Goal: Task Accomplishment & Management: Use online tool/utility

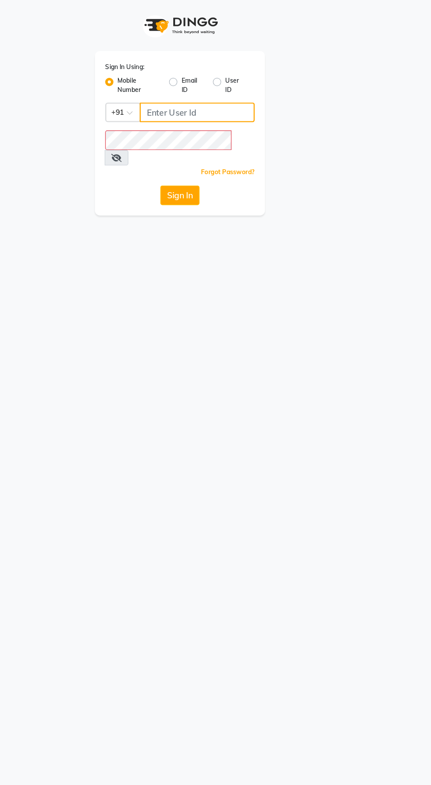
type input "9600622338"
click at [199, 158] on button "Sign In" at bounding box center [215, 166] width 33 height 17
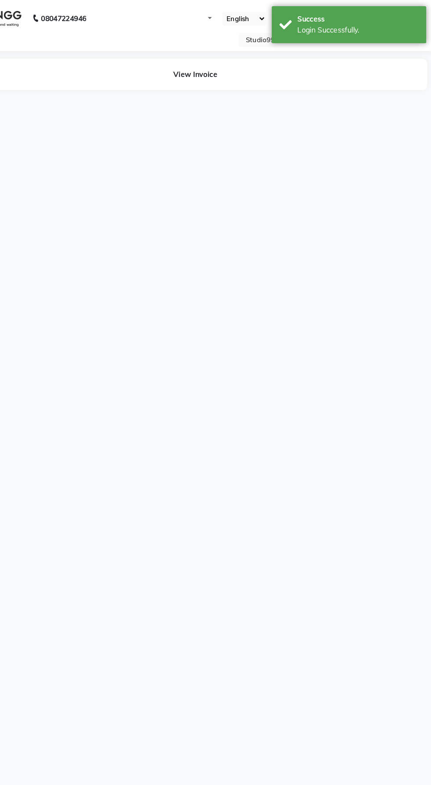
click at [206, 156] on div "08047224946 Select Location × Studio99 Unisex Salon, Tn25 Default Panel My Pane…" at bounding box center [215, 392] width 431 height 785
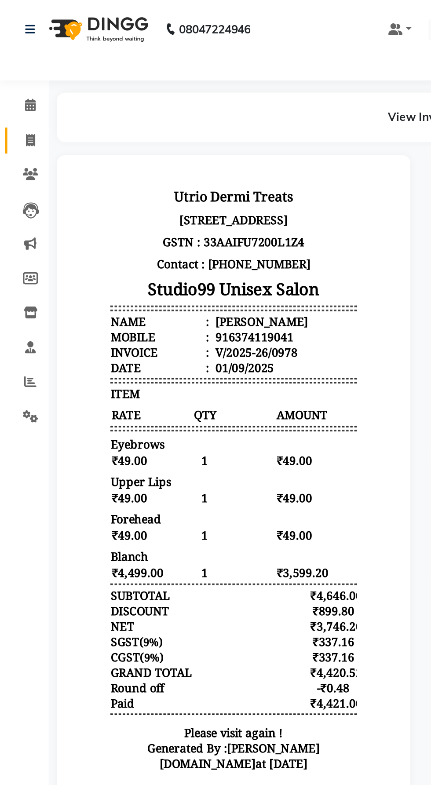
click at [13, 82] on link "Invoice" at bounding box center [13, 76] width 21 height 15
select select "service"
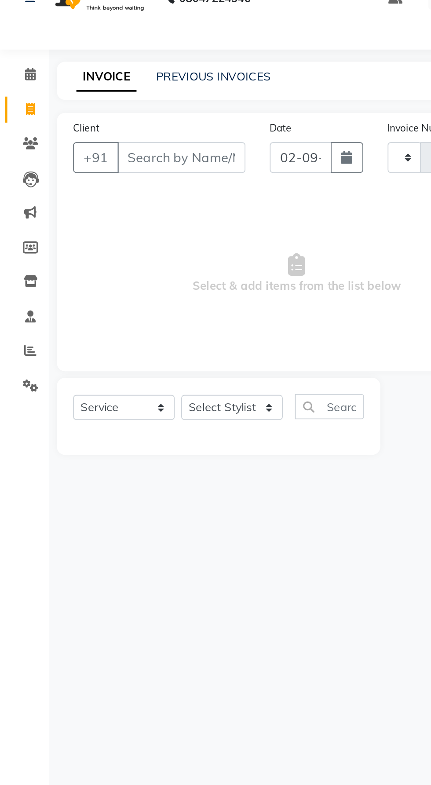
type input "0985"
select select "8331"
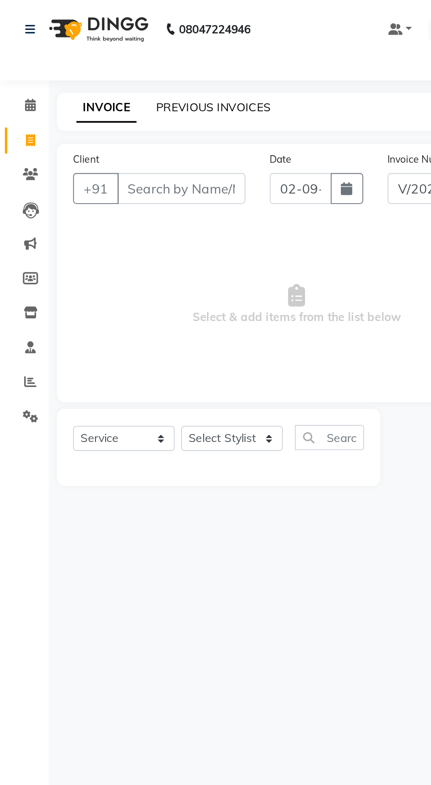
click at [100, 61] on link "PREVIOUS INVOICES" at bounding box center [115, 58] width 62 height 8
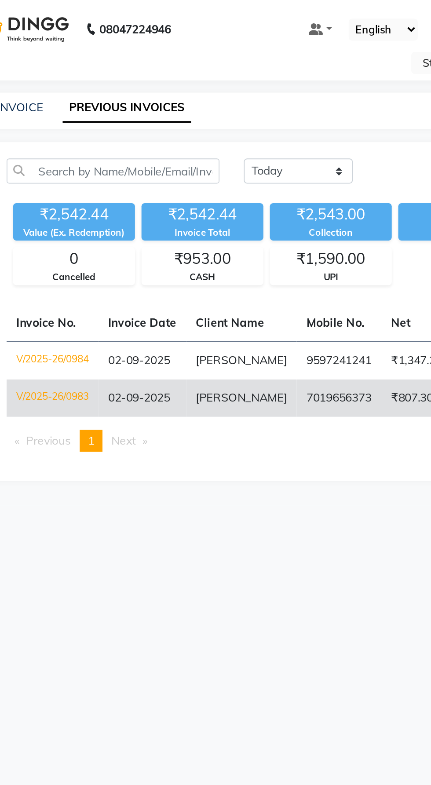
click at [210, 223] on td "7019656373" at bounding box center [226, 215] width 46 height 20
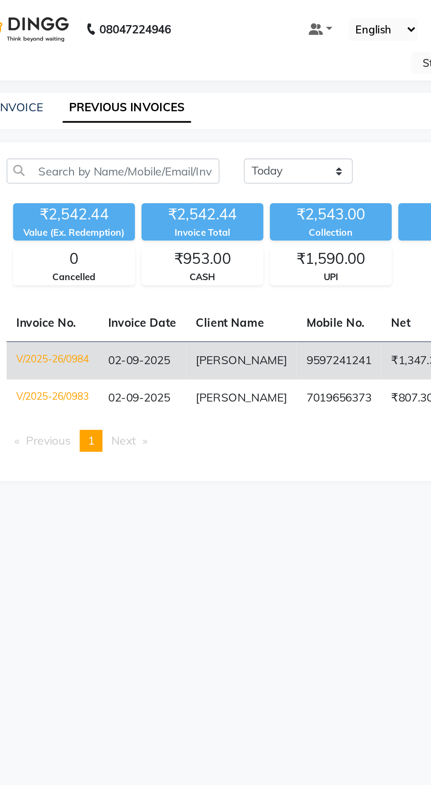
click at [225, 196] on td "9597241241" at bounding box center [226, 195] width 46 height 21
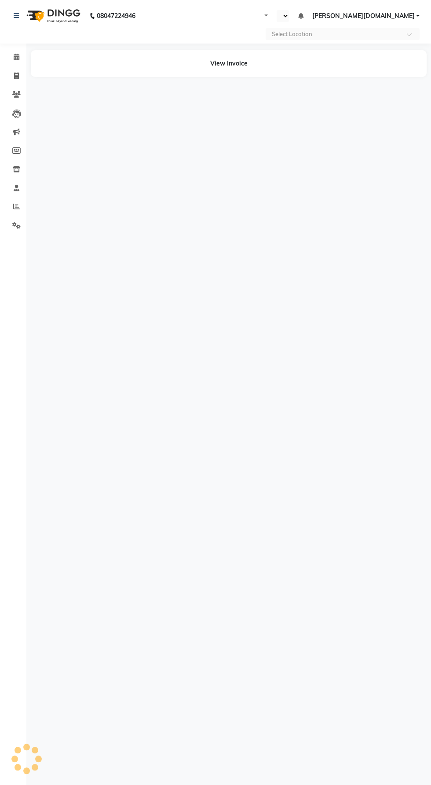
select select "en"
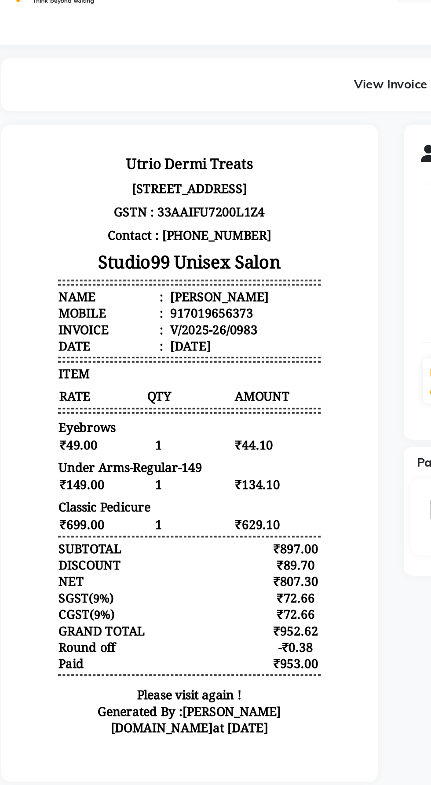
scroll to position [7, 0]
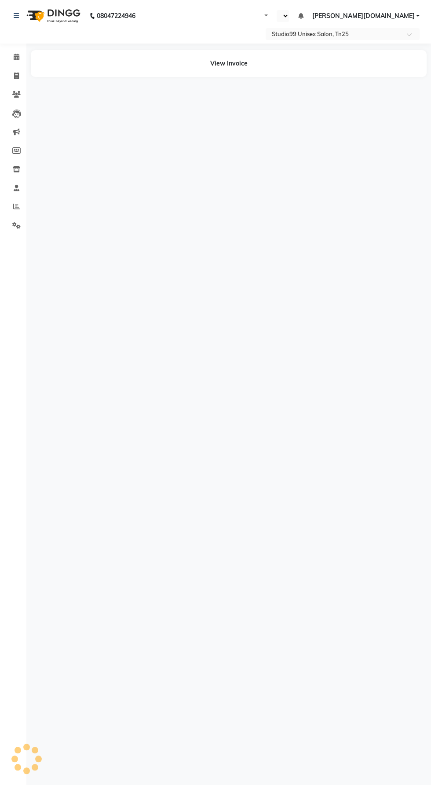
select select "en"
